Goal: Transaction & Acquisition: Purchase product/service

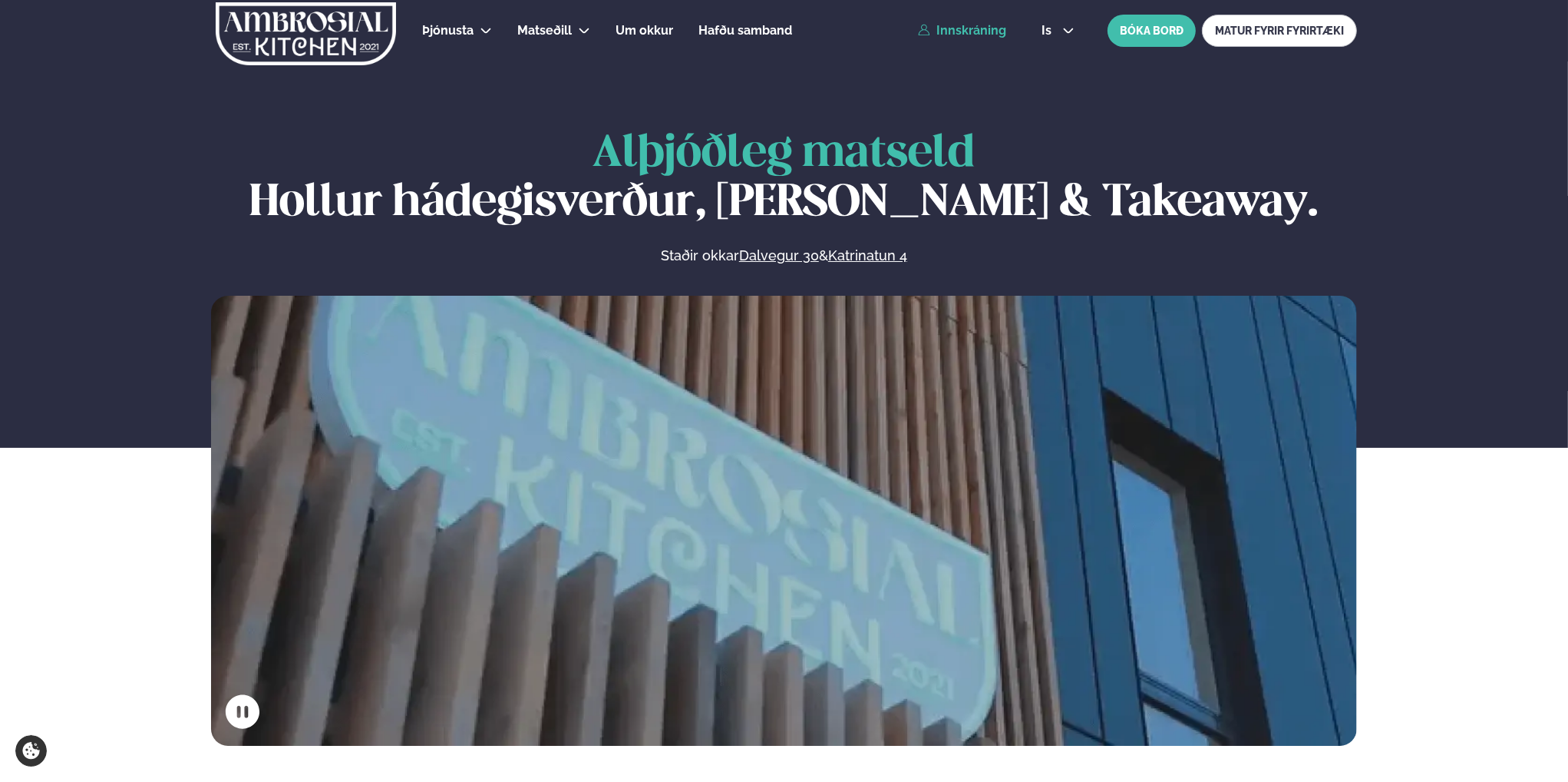
click at [967, 28] on link "Innskráning" at bounding box center [963, 30] width 89 height 14
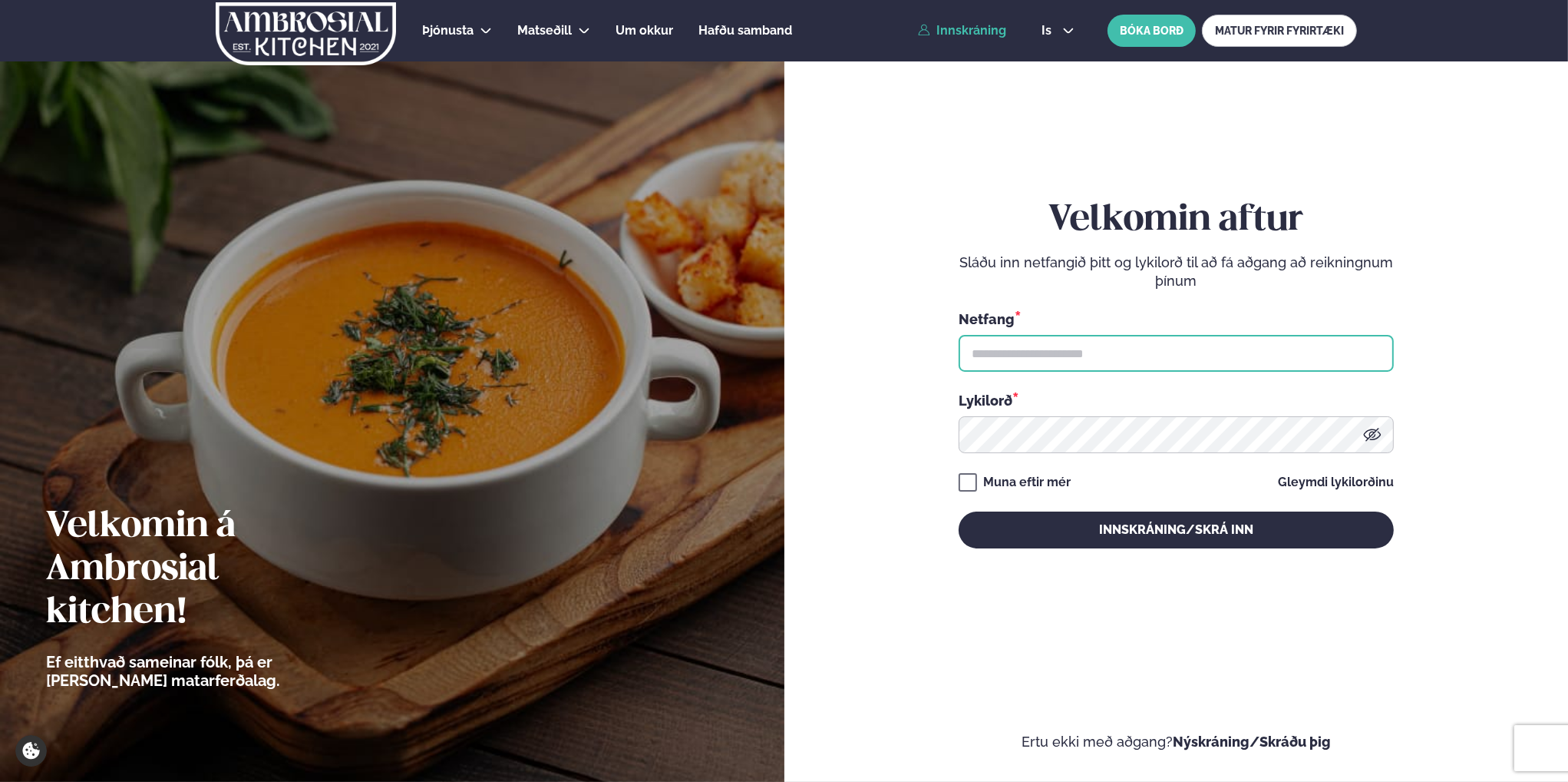
click at [1048, 347] on input "text" at bounding box center [1177, 354] width 436 height 37
type input "**********"
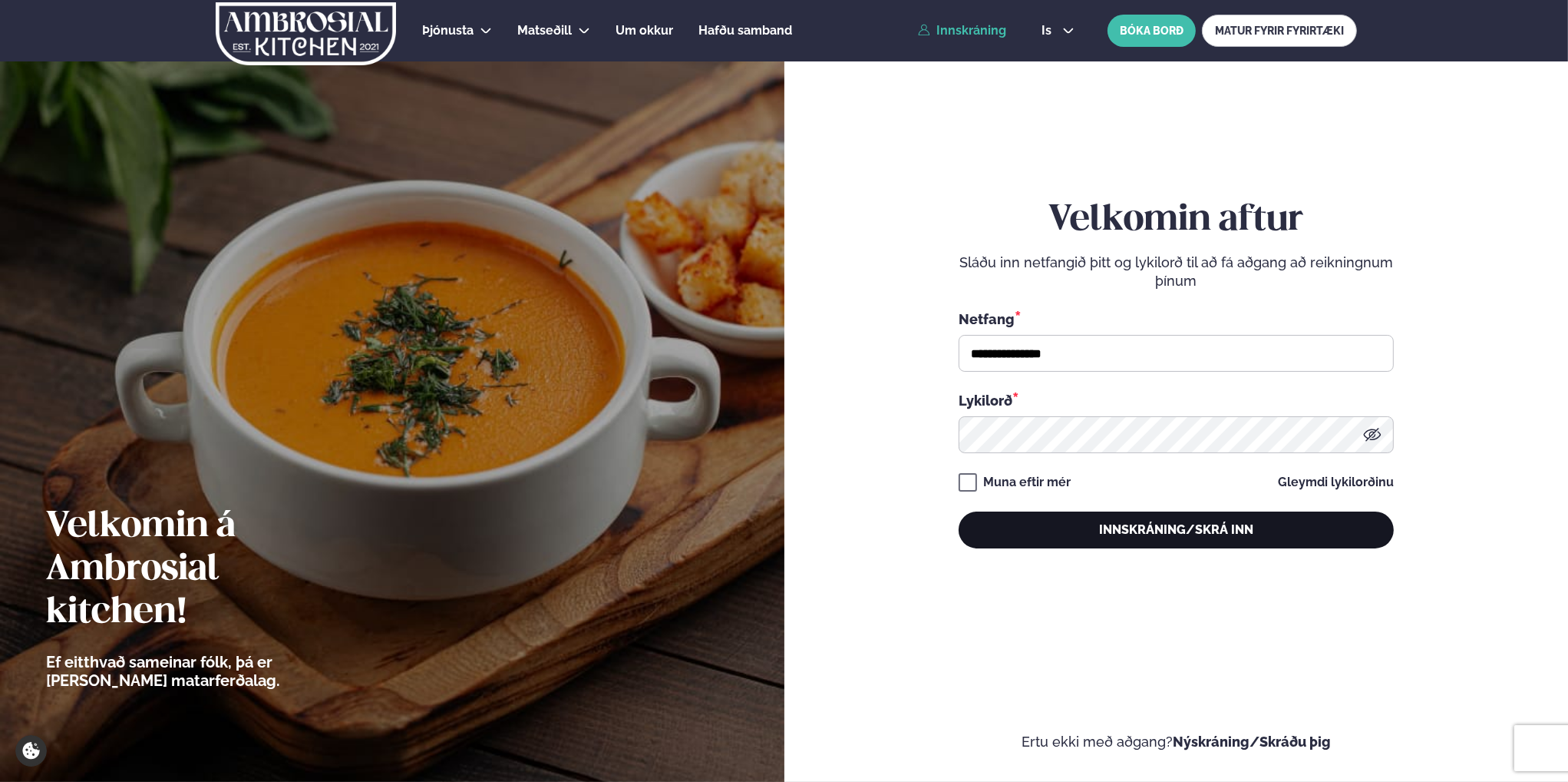
click at [1189, 530] on button "Innskráning/Skrá inn" at bounding box center [1177, 530] width 436 height 37
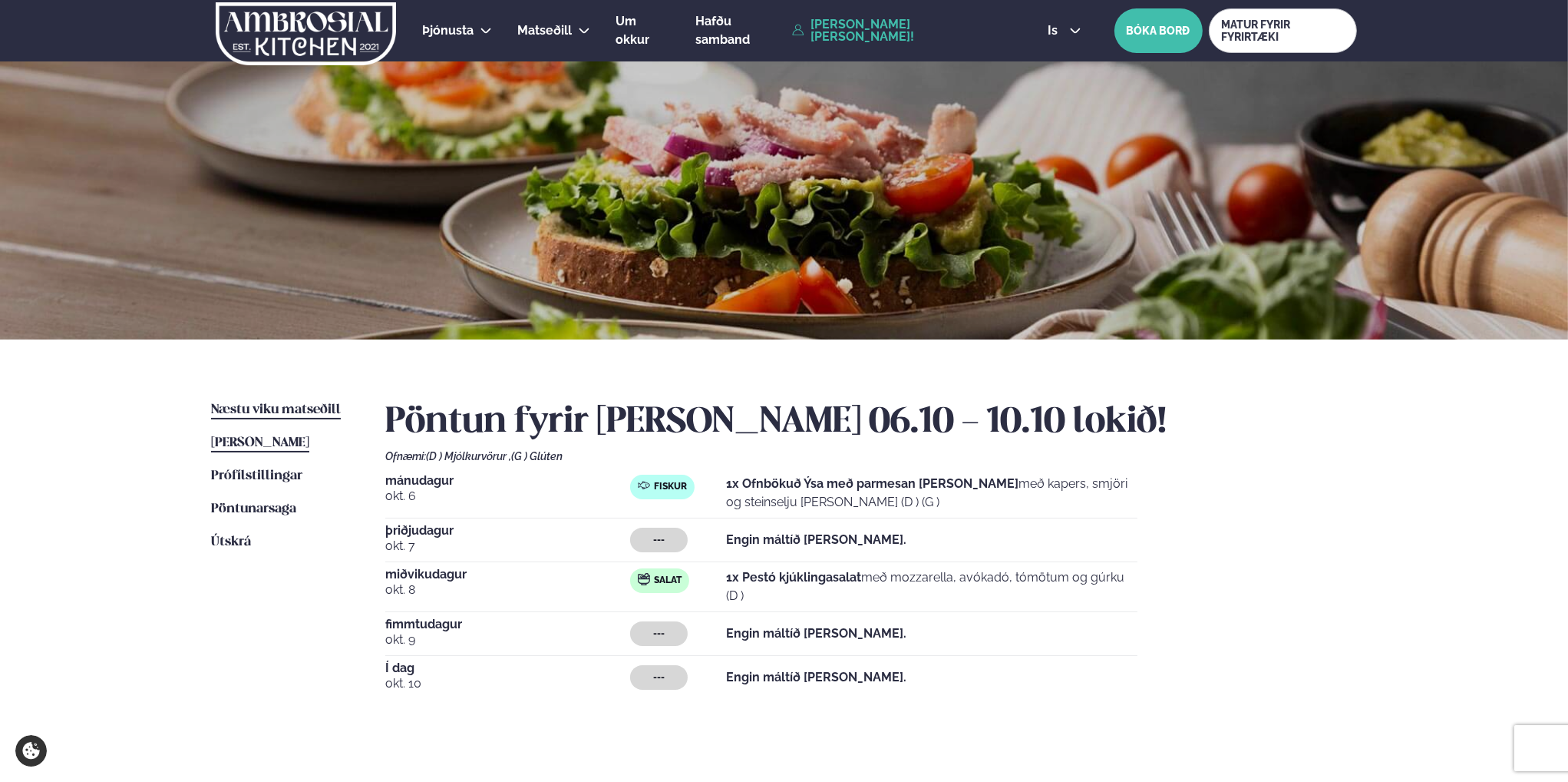
click at [286, 412] on span "Næstu viku matseðill" at bounding box center [276, 410] width 130 height 13
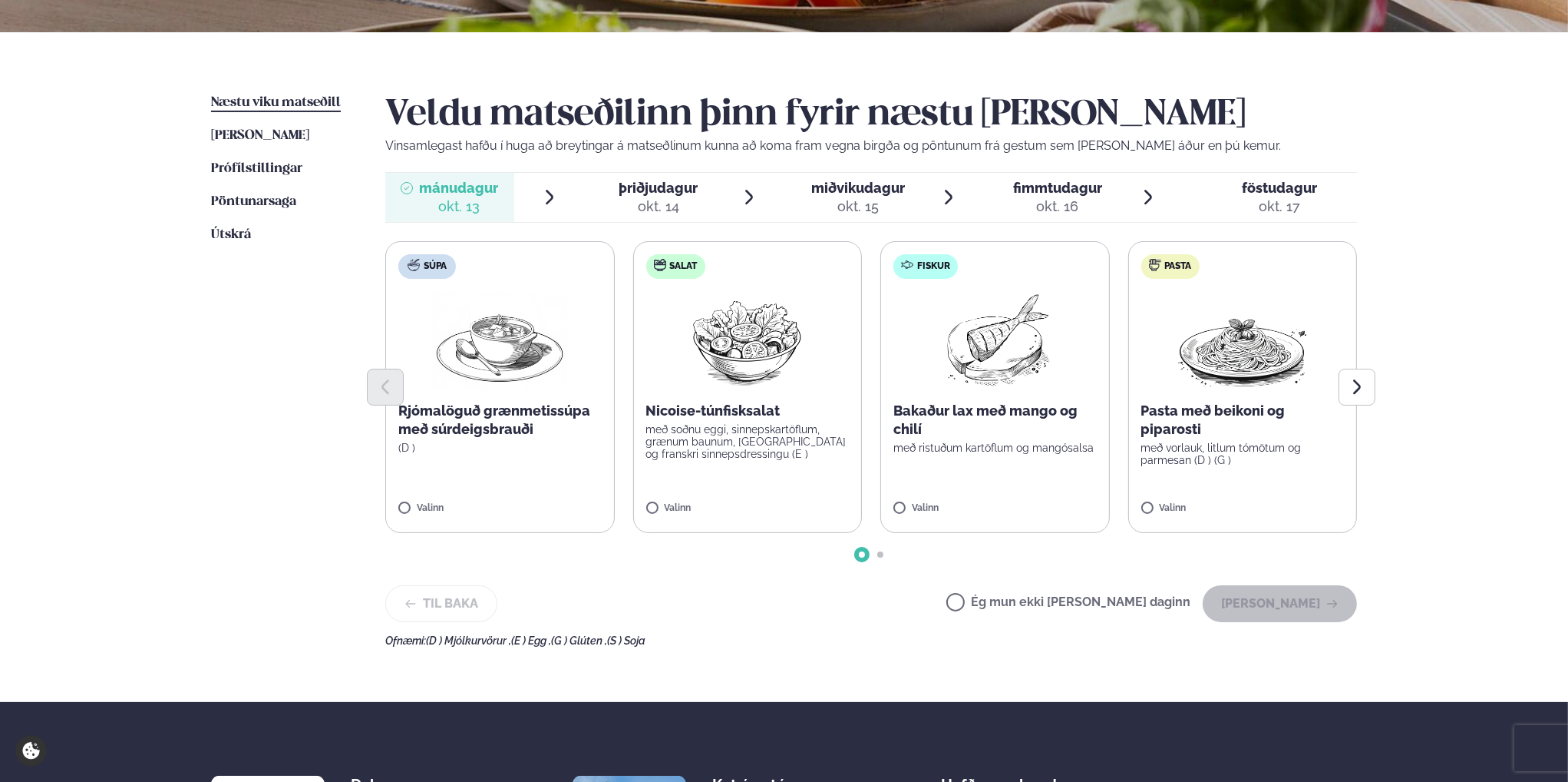
scroll to position [231, 0]
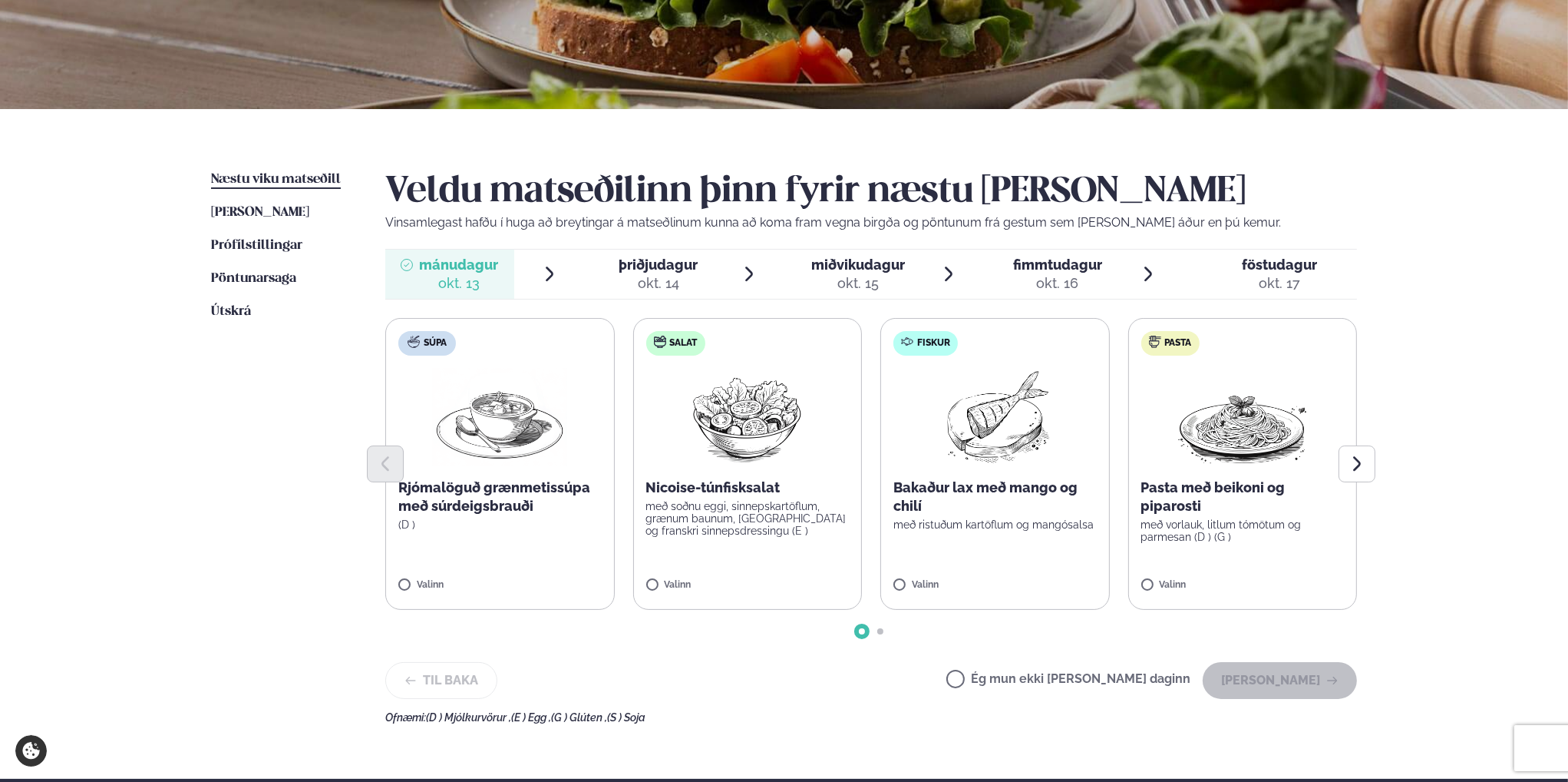
click at [743, 512] on p "með soðnu eggi, sinnepskartöflum, grænum baunum, [GEOGRAPHIC_DATA] og franskri …" at bounding box center [748, 519] width 203 height 37
click at [1302, 686] on button "[PERSON_NAME]" at bounding box center [1279, 680] width 154 height 37
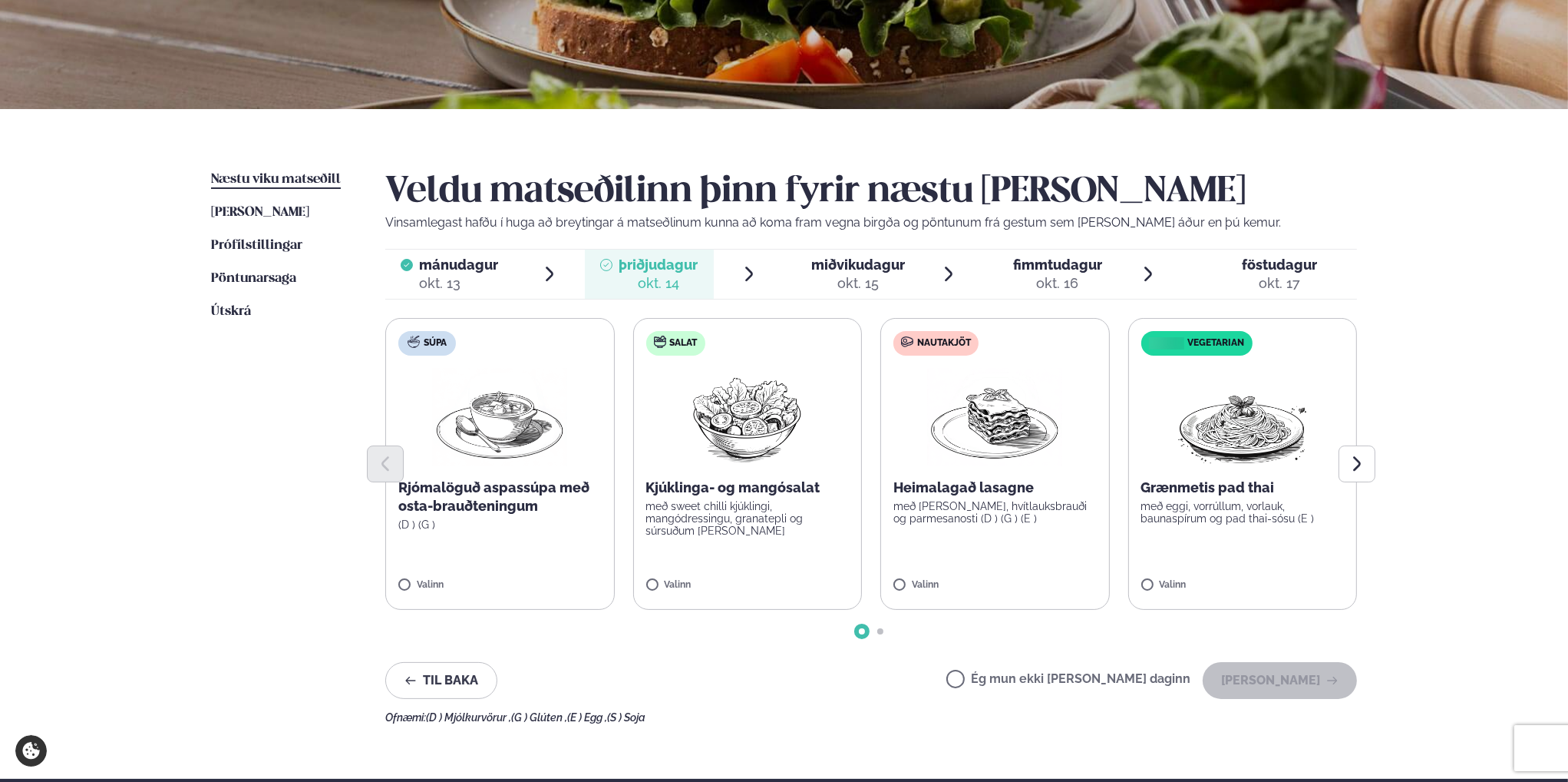
click at [889, 268] on span "miðvikudagur" at bounding box center [857, 264] width 93 height 16
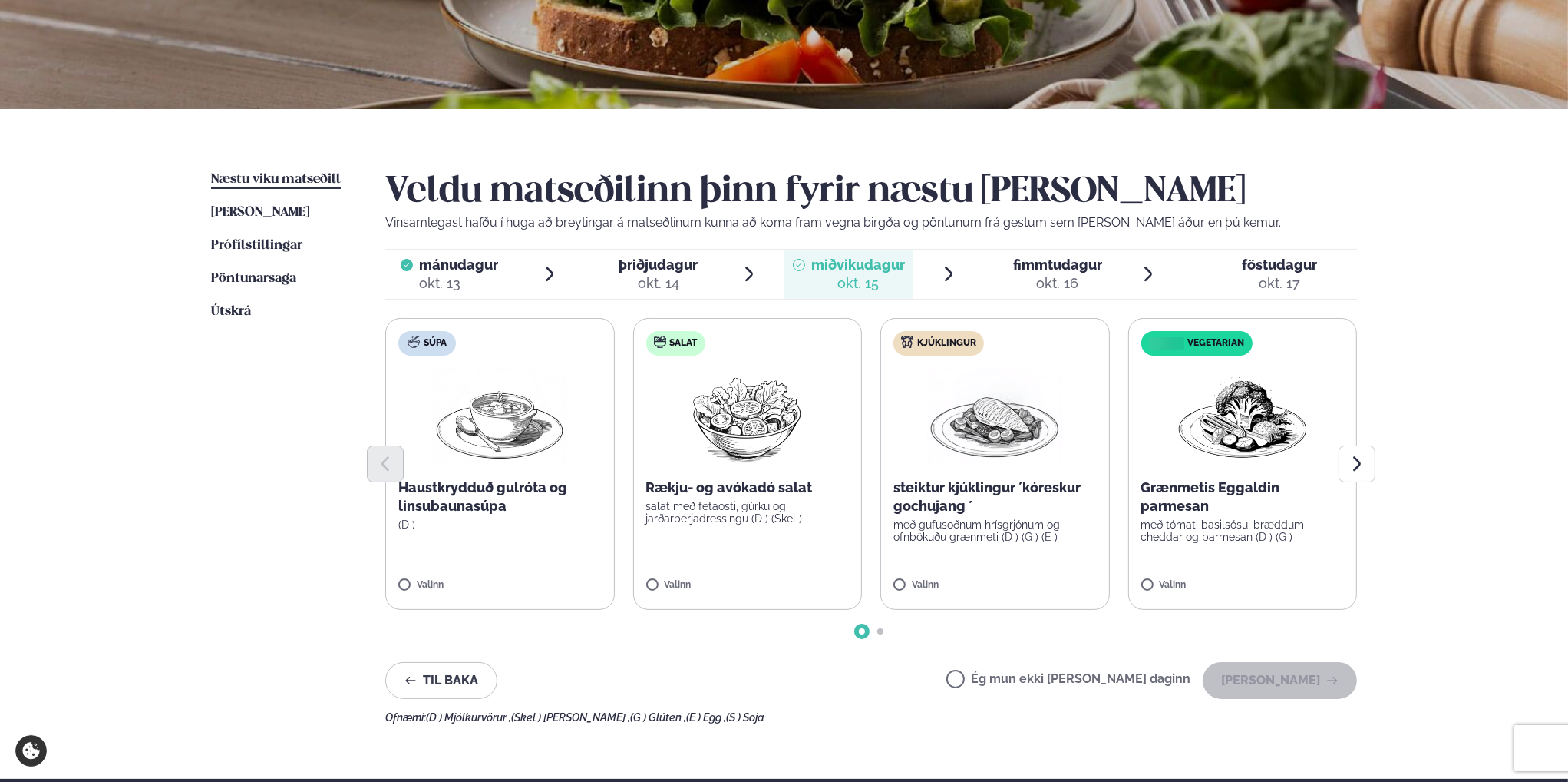
click at [978, 487] on p "steiktur kjúklingur ´kóreskur gochujang ´" at bounding box center [995, 497] width 203 height 37
click at [1259, 674] on button "[PERSON_NAME]" at bounding box center [1279, 680] width 154 height 37
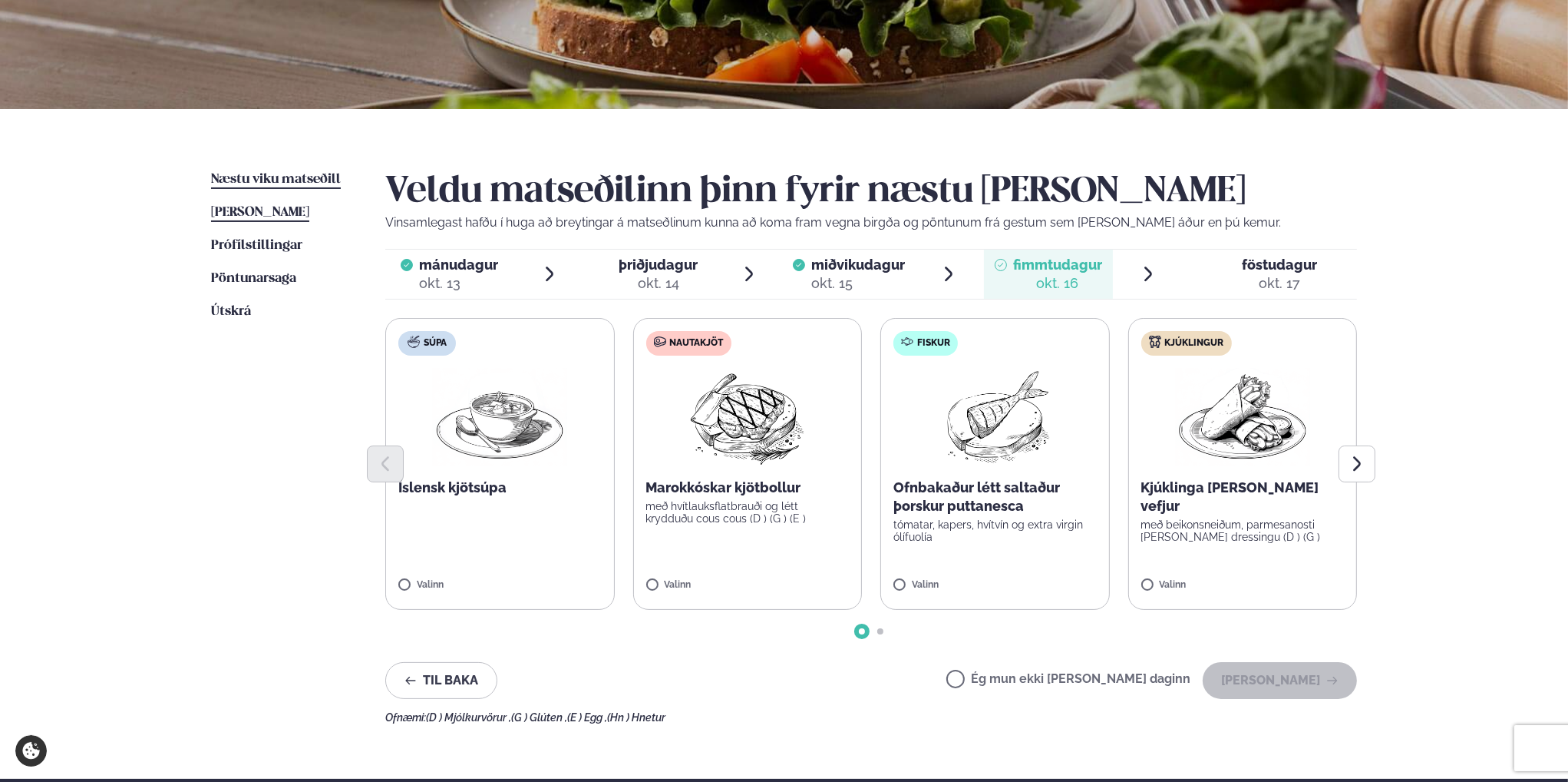
click at [257, 212] on span "[PERSON_NAME]" at bounding box center [260, 212] width 98 height 13
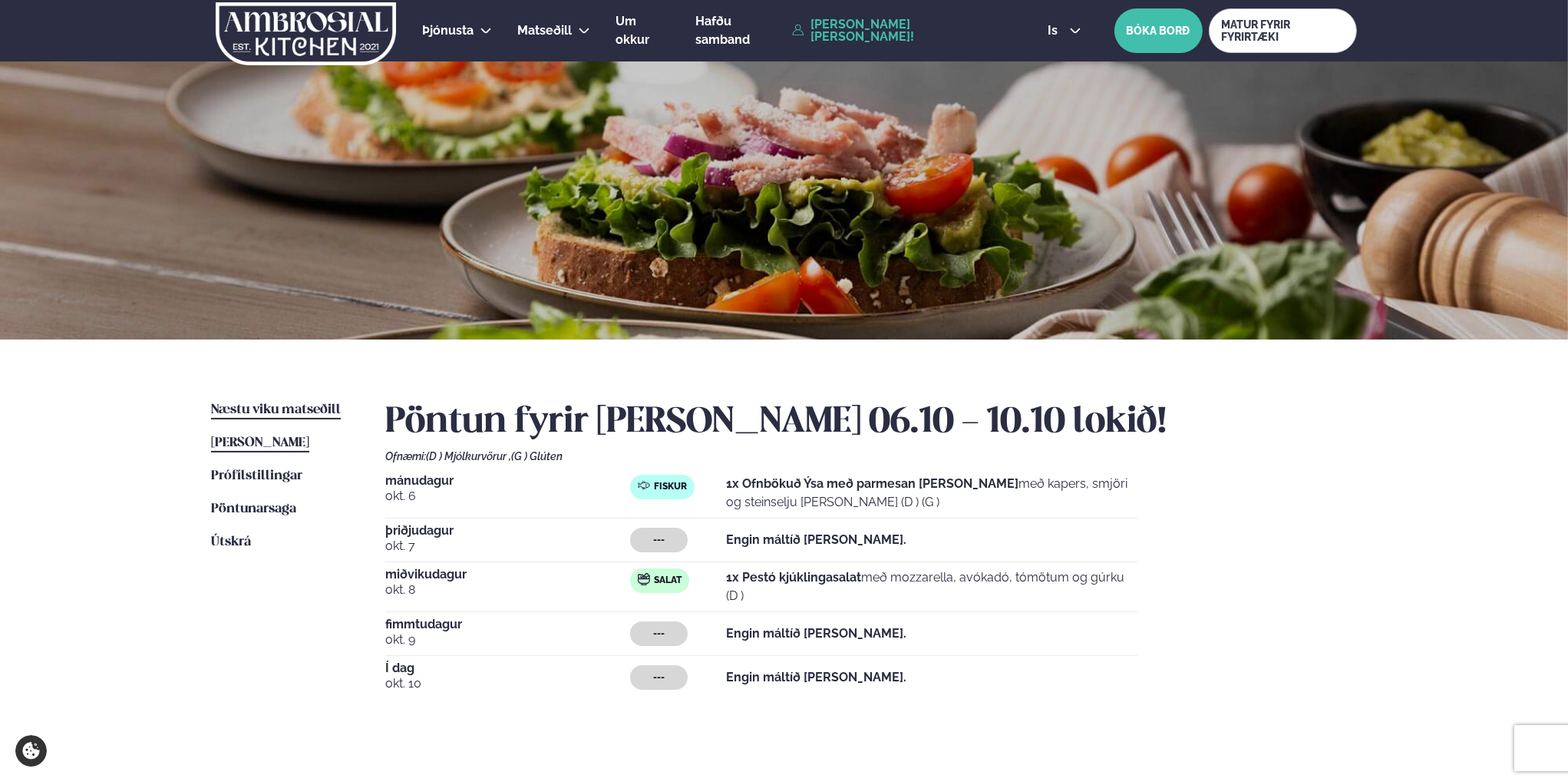
click at [260, 413] on span "Næstu viku matseðill" at bounding box center [276, 410] width 130 height 13
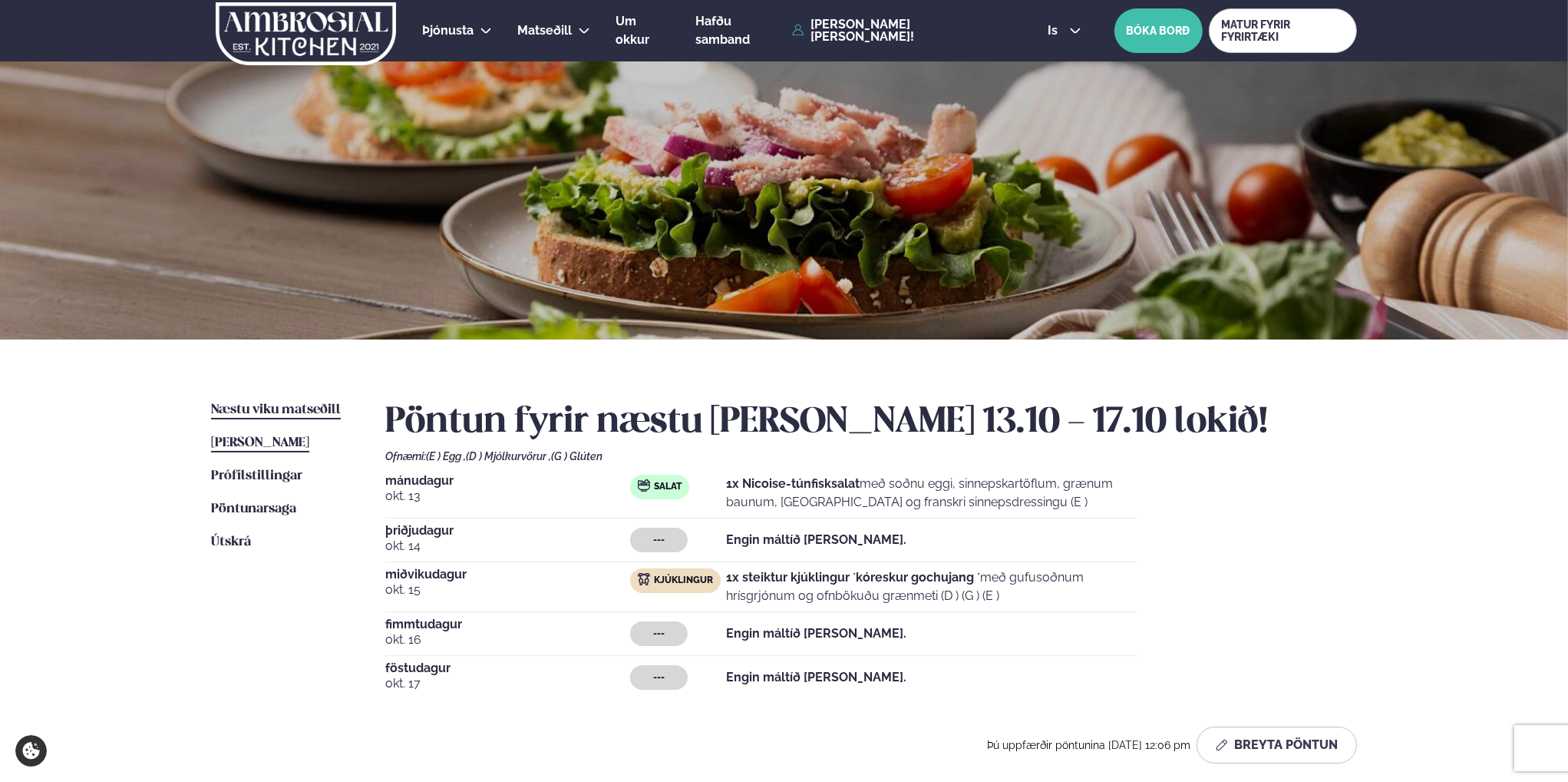
click at [256, 446] on span "[PERSON_NAME]" at bounding box center [260, 442] width 98 height 13
